Goal: Information Seeking & Learning: Learn about a topic

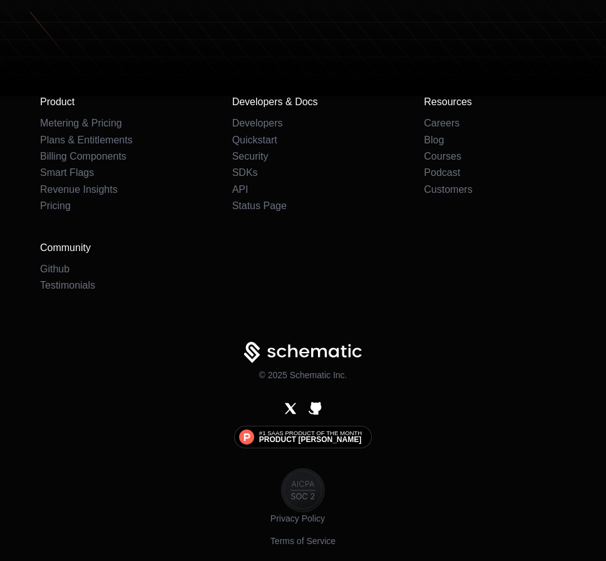
scroll to position [9451, 0]
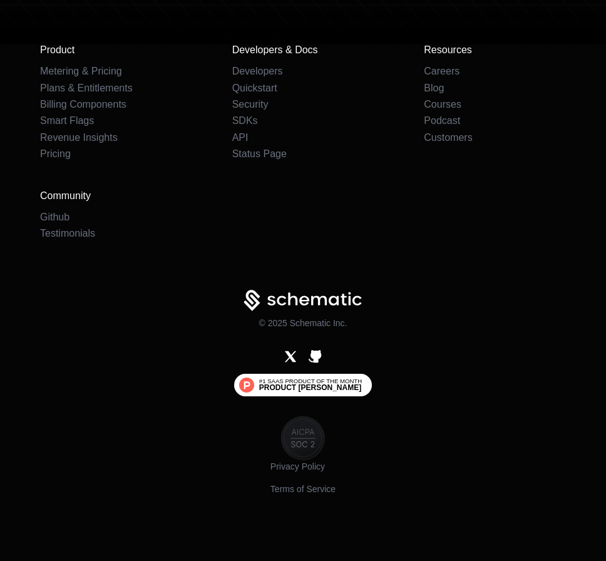
click at [304, 384] on span "Product [PERSON_NAME]" at bounding box center [310, 388] width 102 height 8
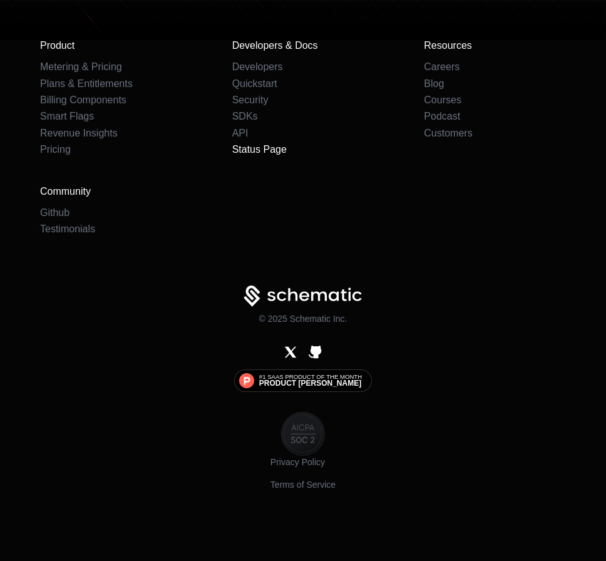
scroll to position [9421, 0]
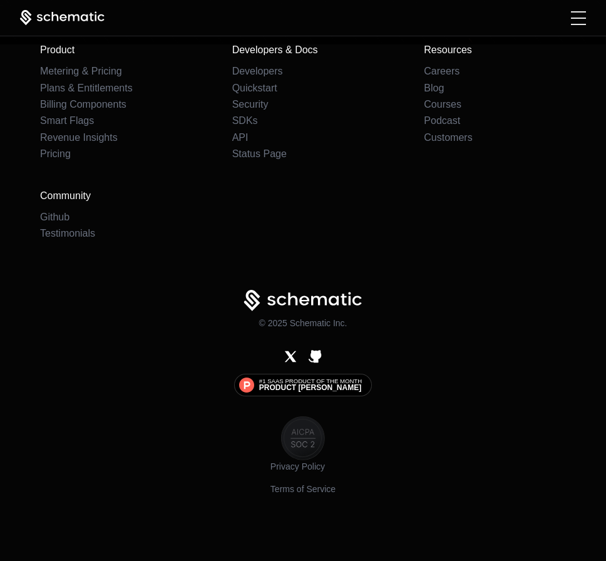
click at [571, 6] on div "Products Developers Pricing Docs Resources Sign in Sign Up" at bounding box center [303, 18] width 606 height 36
click at [573, 14] on div "Toggle menu" at bounding box center [578, 18] width 15 height 14
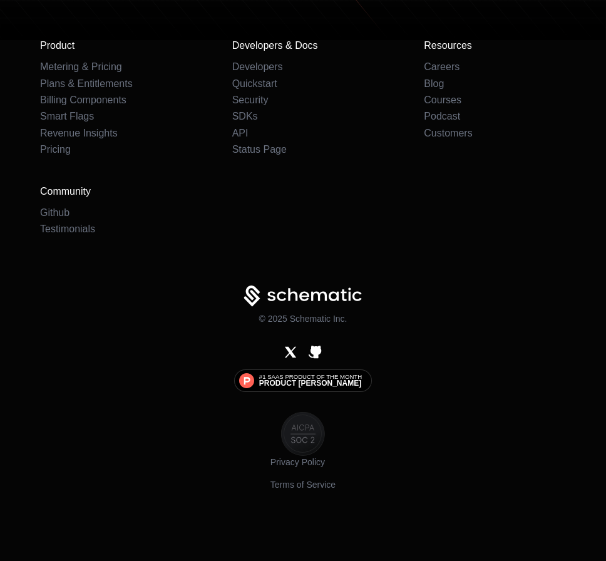
click at [310, 293] on ul "AI Developers Pricing Docs Customers Podcast Blog Metering & Pricing Plans & En…" at bounding box center [303, 225] width 566 height 270
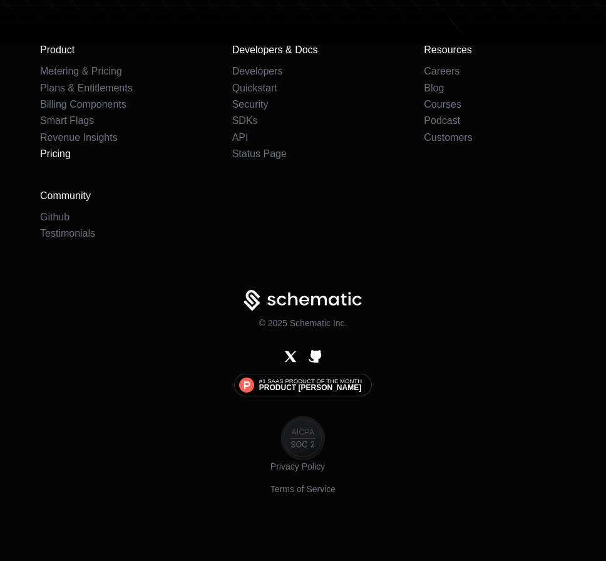
click at [61, 155] on link "Pricing" at bounding box center [55, 153] width 31 height 11
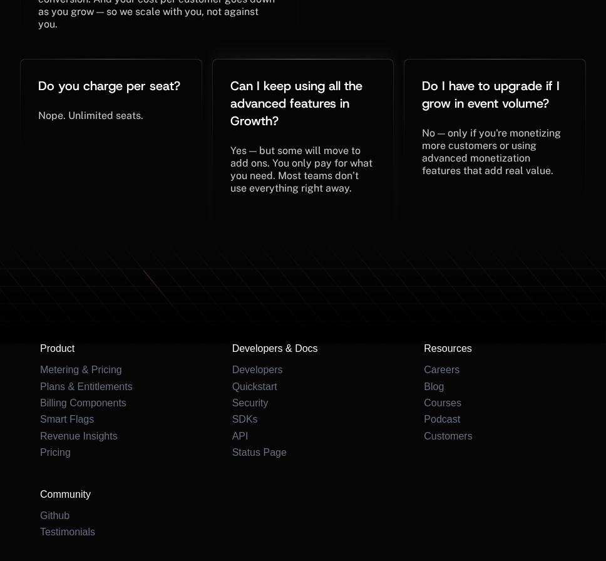
scroll to position [3313, 0]
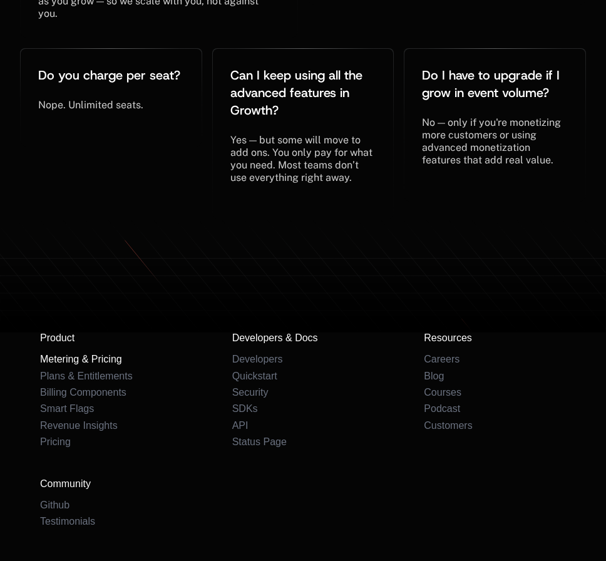
click at [105, 354] on link "Metering & Pricing" at bounding box center [81, 359] width 82 height 11
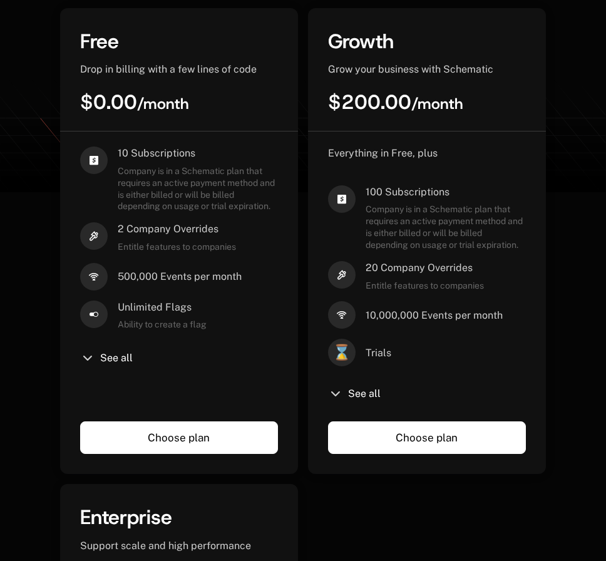
scroll to position [189, 0]
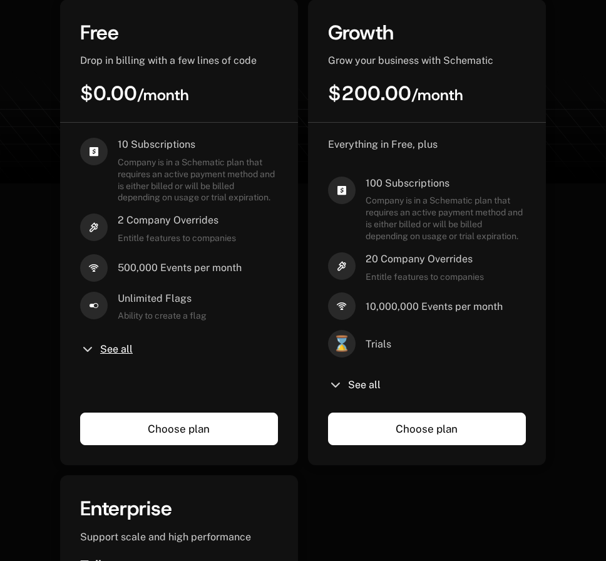
click at [119, 353] on span "See all" at bounding box center [116, 350] width 33 height 10
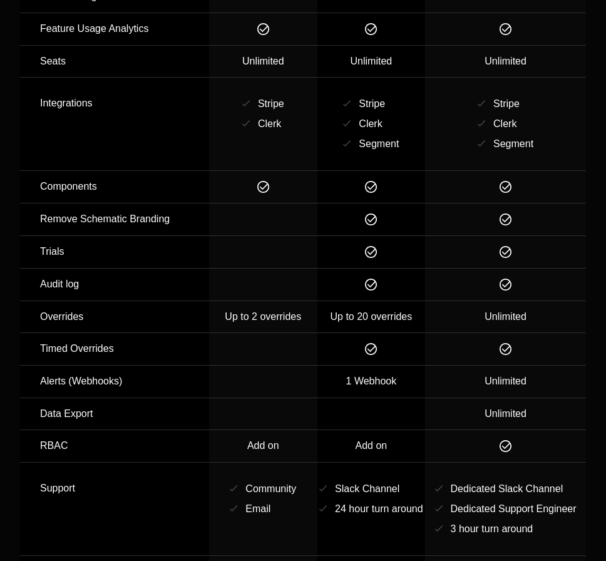
scroll to position [2284, 0]
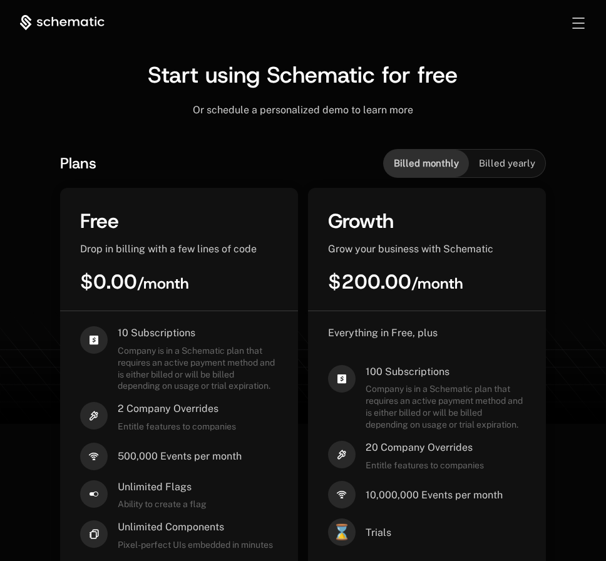
click at [576, 24] on div "Toggle menu" at bounding box center [579, 23] width 12 height 11
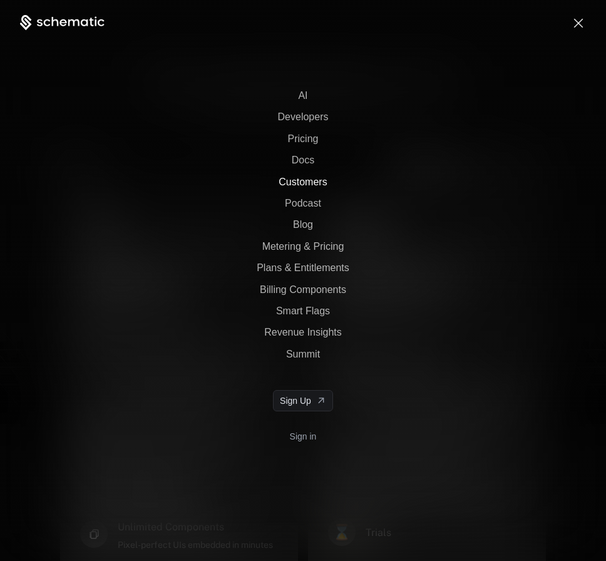
click at [319, 186] on span "Customers" at bounding box center [303, 182] width 48 height 11
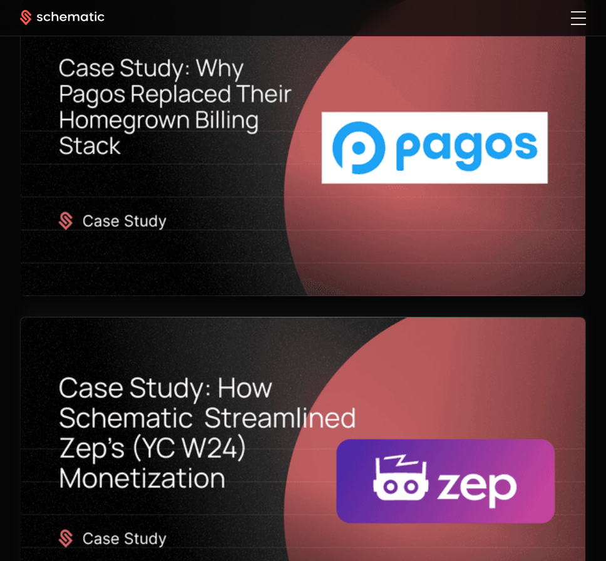
scroll to position [781, 0]
